Goal: Task Accomplishment & Management: Manage account settings

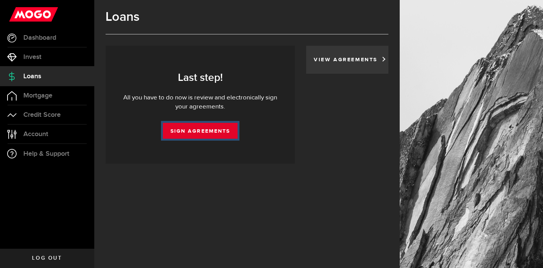
click at [211, 132] on link "Sign Agreements" at bounding box center [200, 131] width 75 height 16
click at [326, 68] on div "View Agreements" at bounding box center [347, 60] width 82 height 28
click at [334, 63] on div "View Agreements" at bounding box center [347, 60] width 82 height 28
click at [345, 62] on link "View Agreements" at bounding box center [347, 59] width 67 height 5
